Goal: Transaction & Acquisition: Purchase product/service

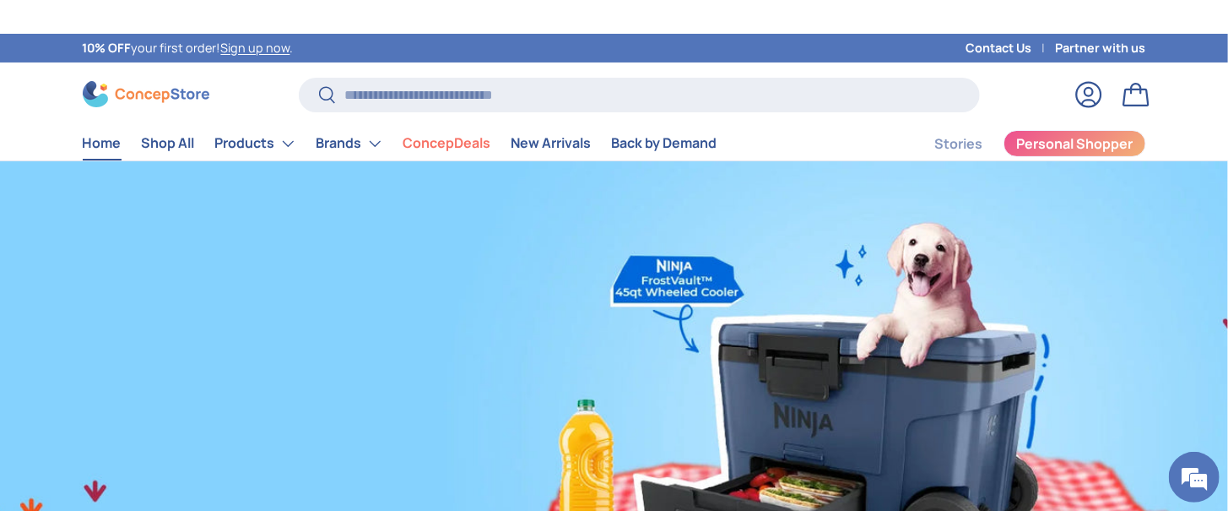
scroll to position [0, 2457]
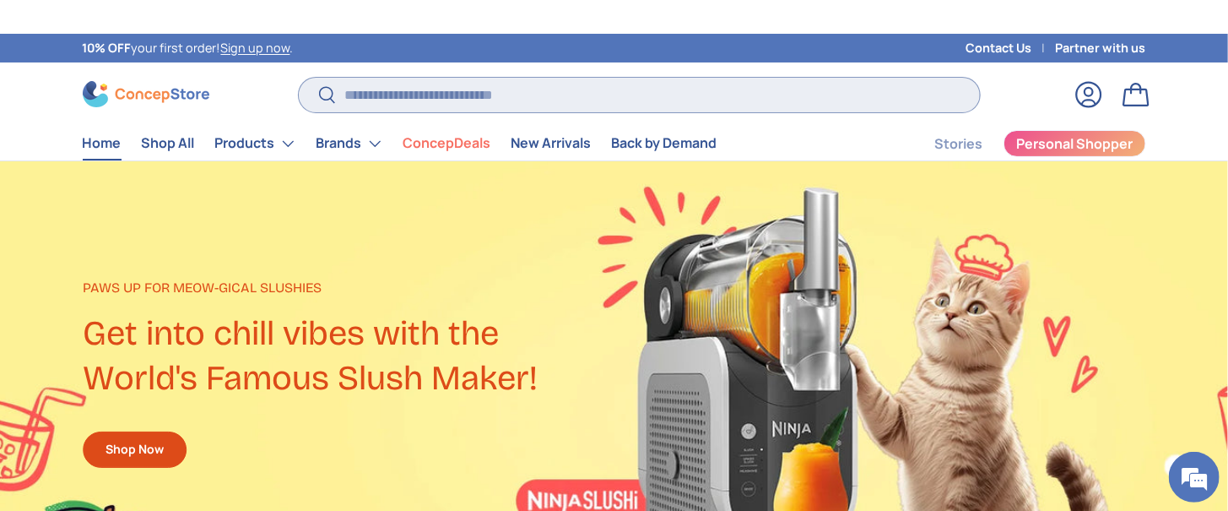
click at [471, 87] on input "Search" at bounding box center [639, 95] width 680 height 35
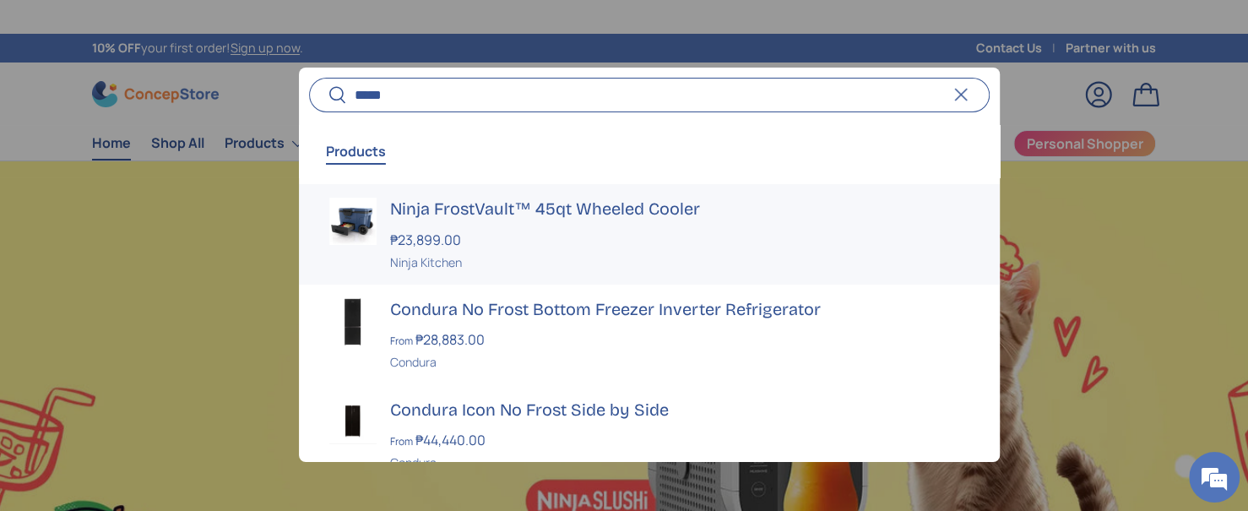
scroll to position [0, 0]
type input "*****"
click at [549, 239] on div "₱23,899.00" at bounding box center [679, 240] width 579 height 20
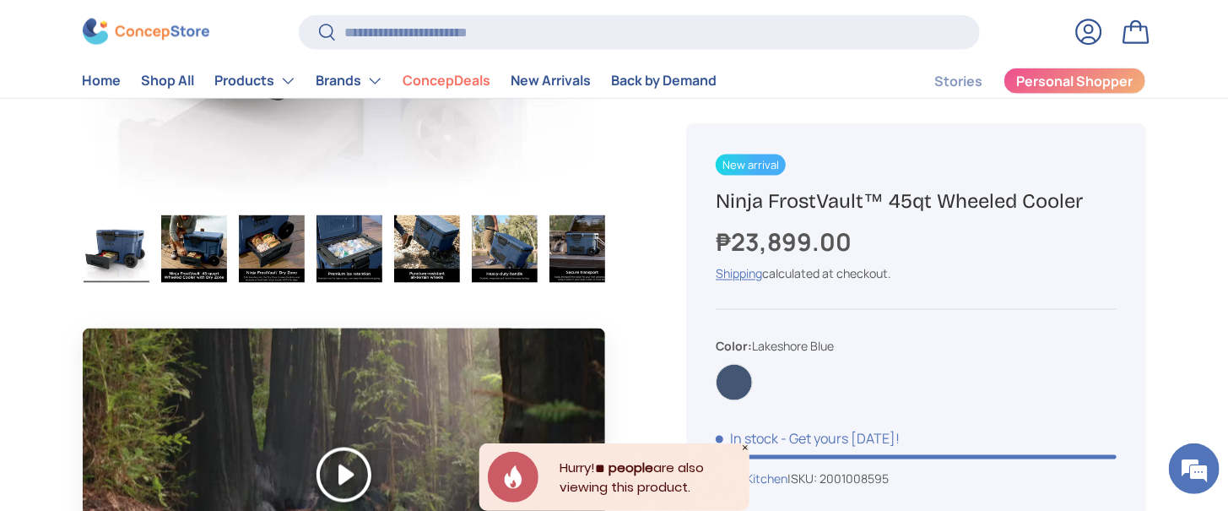
scroll to position [1013, 0]
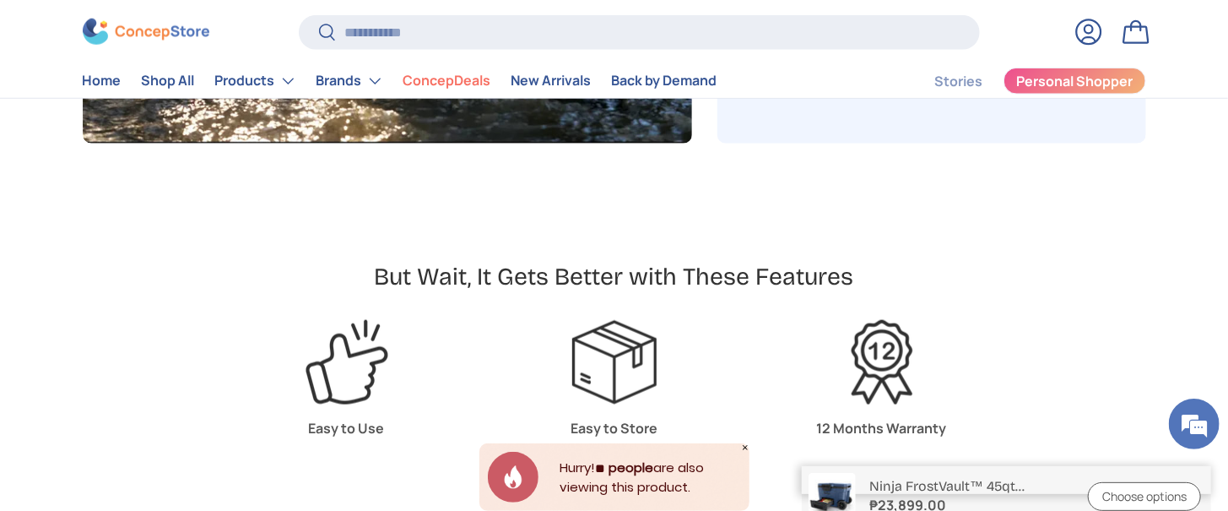
scroll to position [4056, 6903]
